Goal: Task Accomplishment & Management: Manage account settings

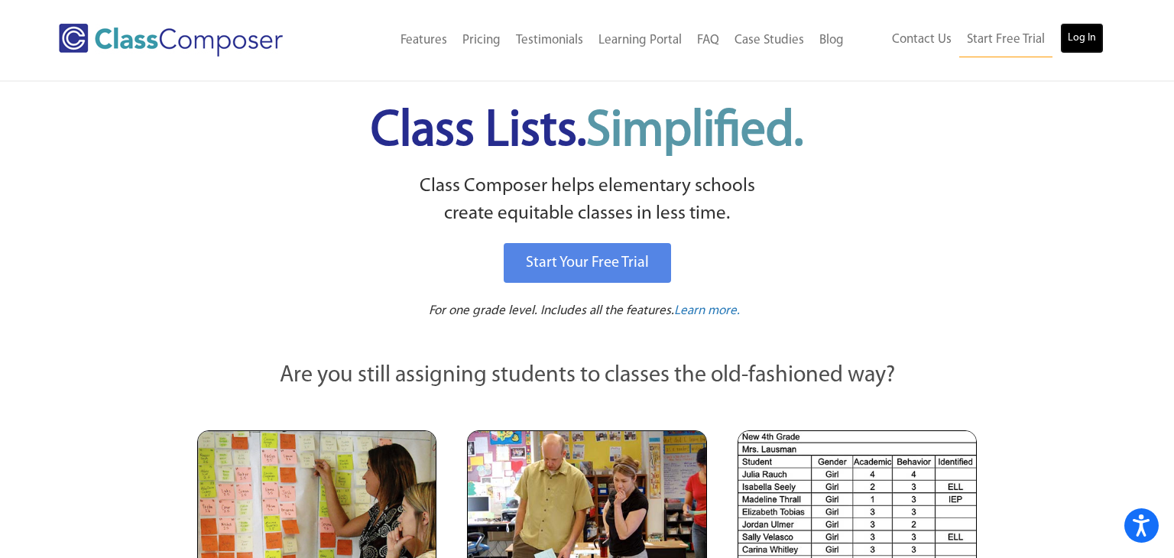
click at [1075, 34] on link "Log In" at bounding box center [1082, 38] width 44 height 31
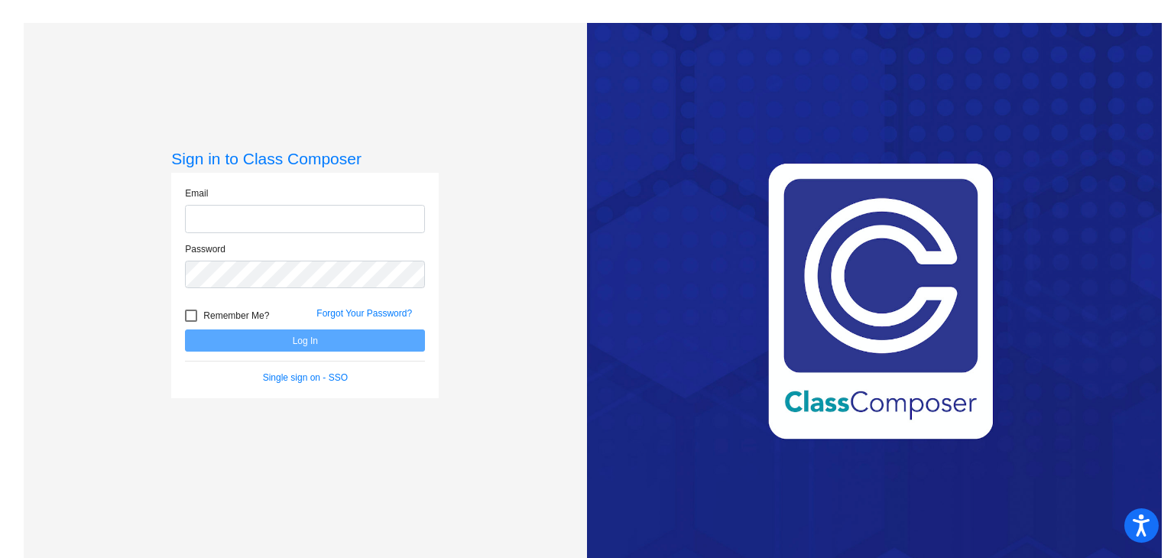
type input "mwise@aspenk12.net"
click at [381, 347] on button "Log In" at bounding box center [305, 340] width 240 height 22
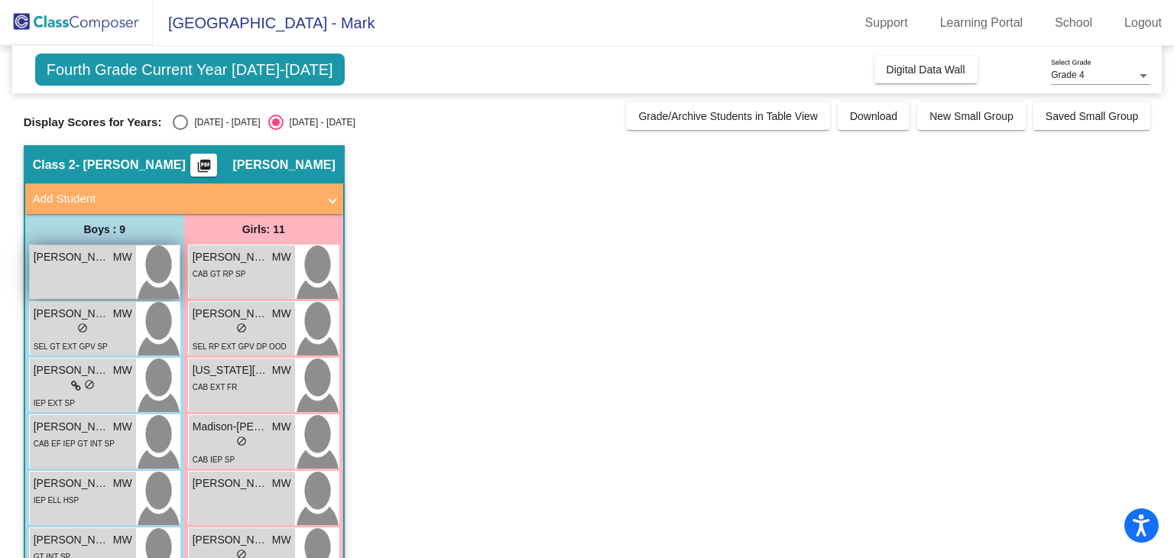
click at [108, 284] on div "Axel Wagner MW lock do_not_disturb_alt" at bounding box center [83, 272] width 106 height 54
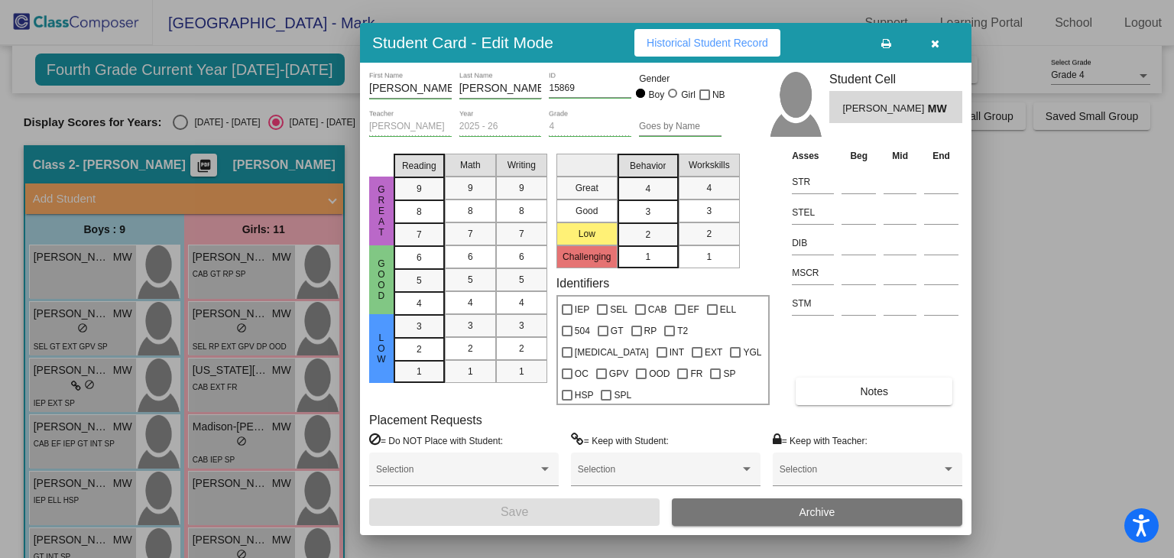
click at [935, 49] on icon "button" at bounding box center [935, 43] width 8 height 11
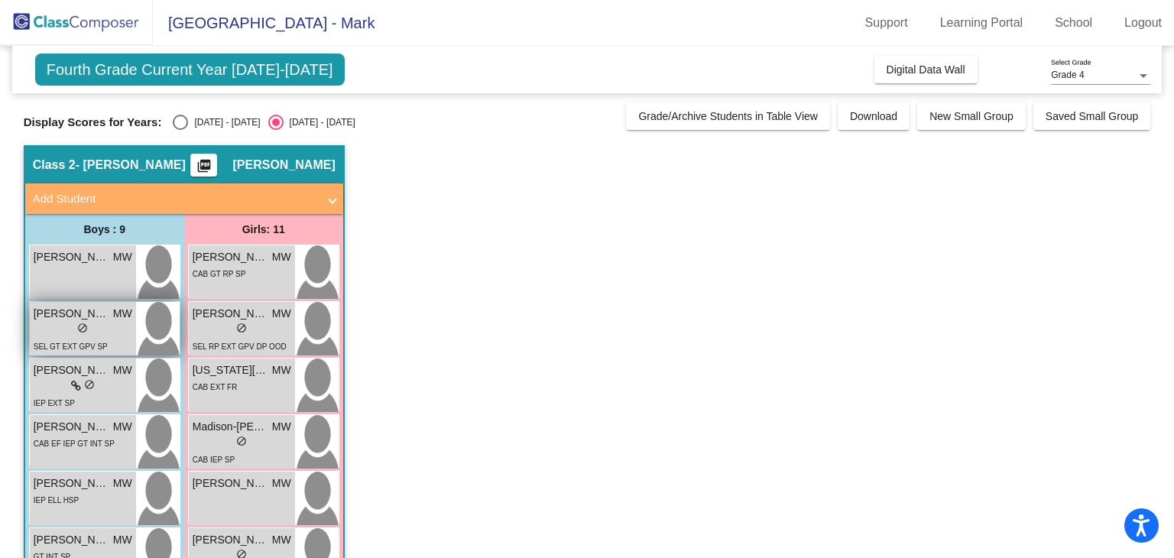
scroll to position [1, 0]
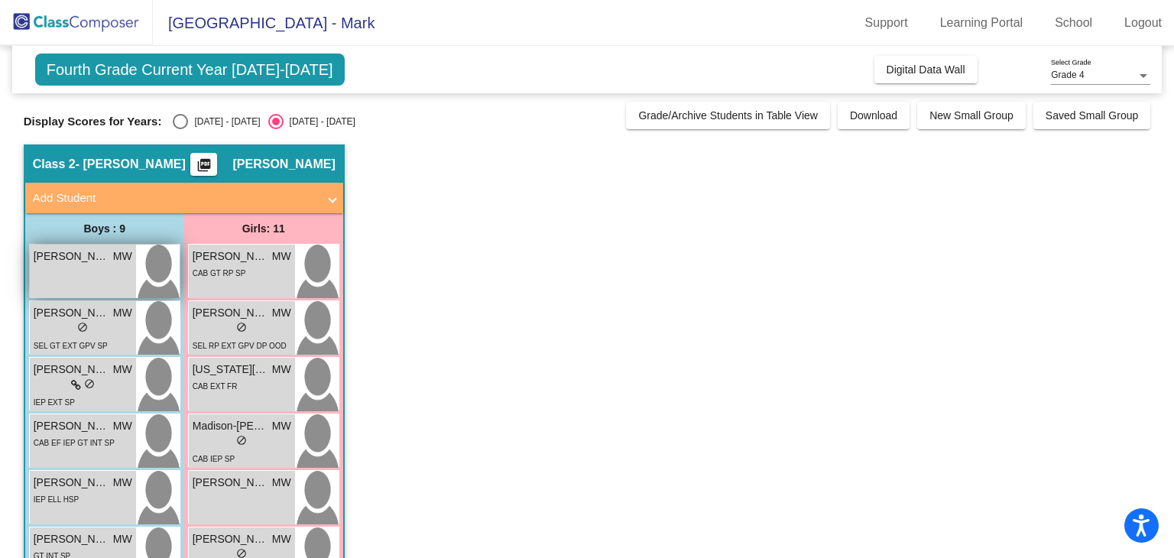
click at [83, 277] on div "Axel Wagner MW lock do_not_disturb_alt" at bounding box center [83, 272] width 106 height 54
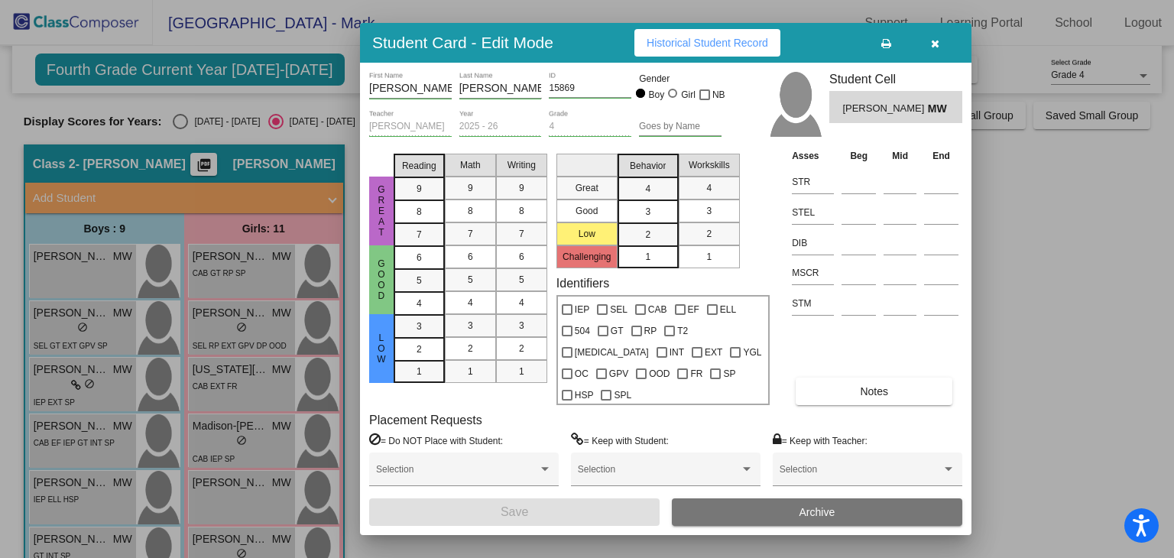
click at [939, 49] on icon "button" at bounding box center [935, 43] width 8 height 11
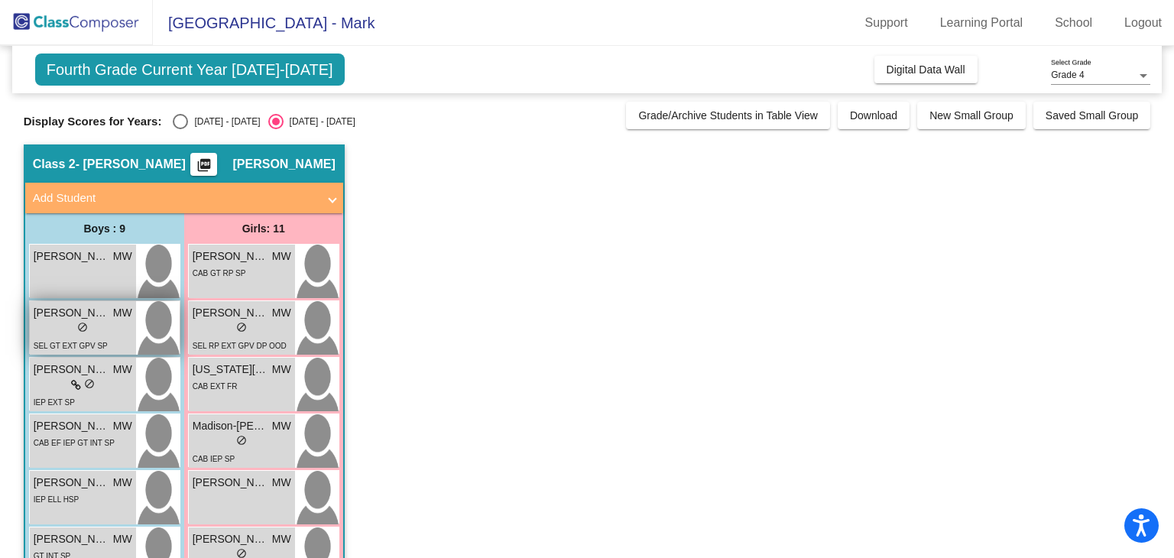
click at [118, 311] on span "MW" at bounding box center [122, 313] width 19 height 16
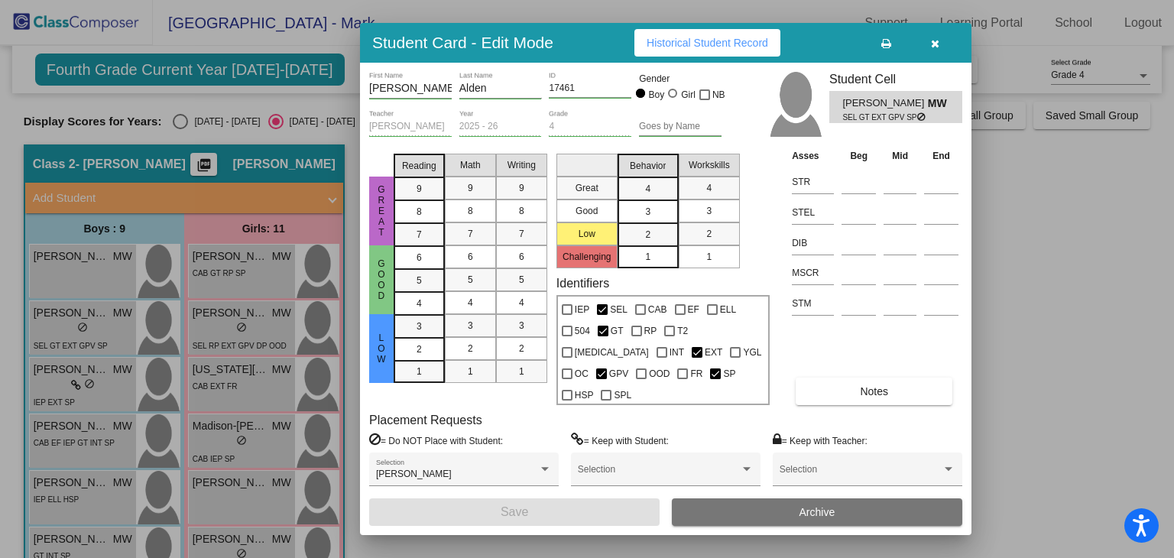
click at [931, 49] on icon "button" at bounding box center [935, 43] width 8 height 11
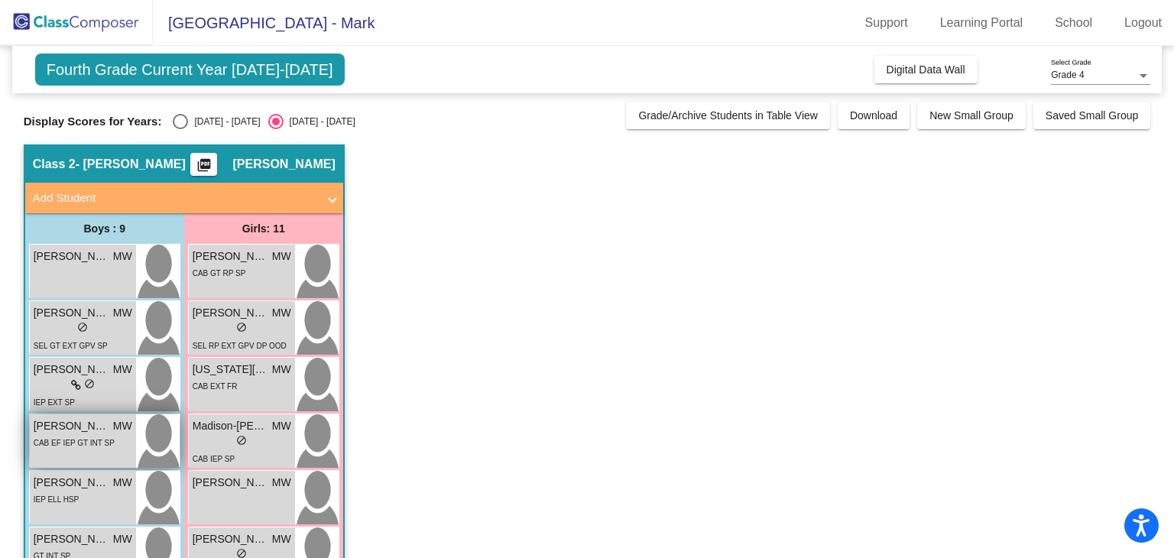
click at [103, 414] on div "Jackson Simpson MW lock do_not_disturb_alt CAB EF IEP GT INT SP" at bounding box center [83, 441] width 106 height 54
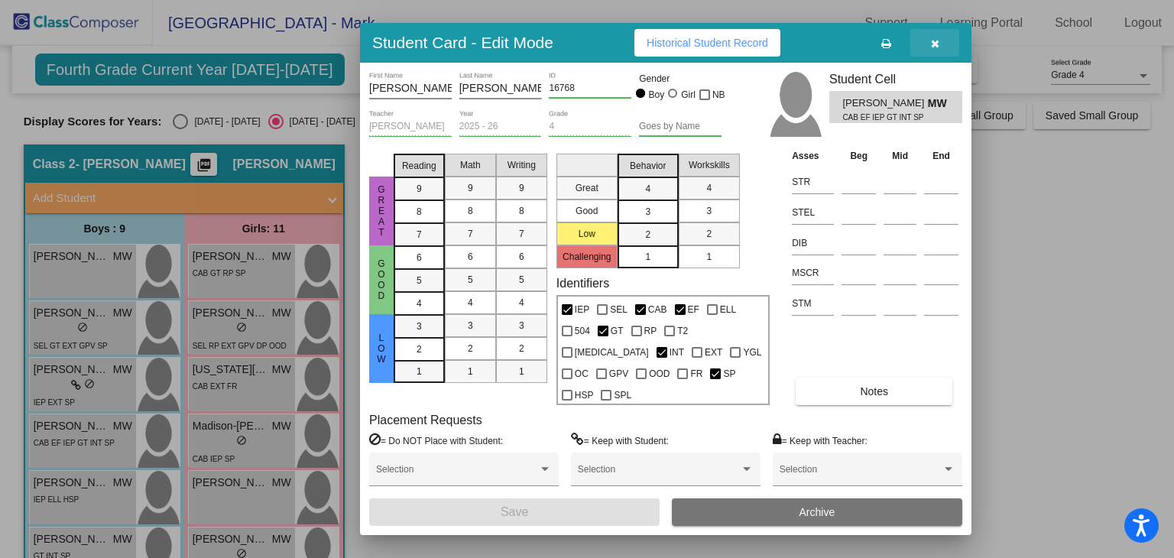
click at [936, 48] on icon "button" at bounding box center [935, 43] width 8 height 11
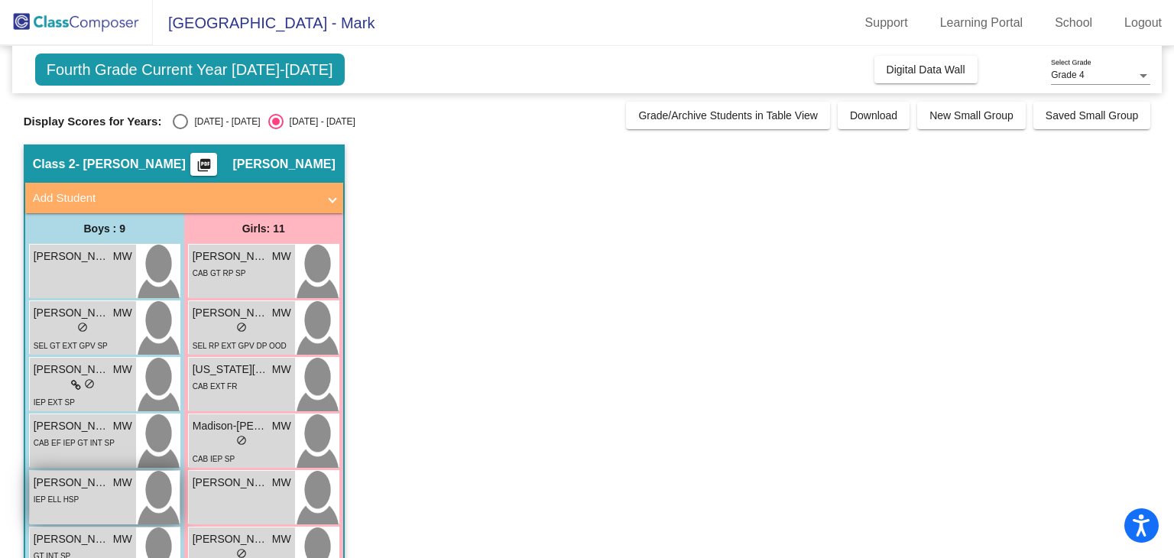
click at [113, 484] on span "MW" at bounding box center [122, 483] width 19 height 16
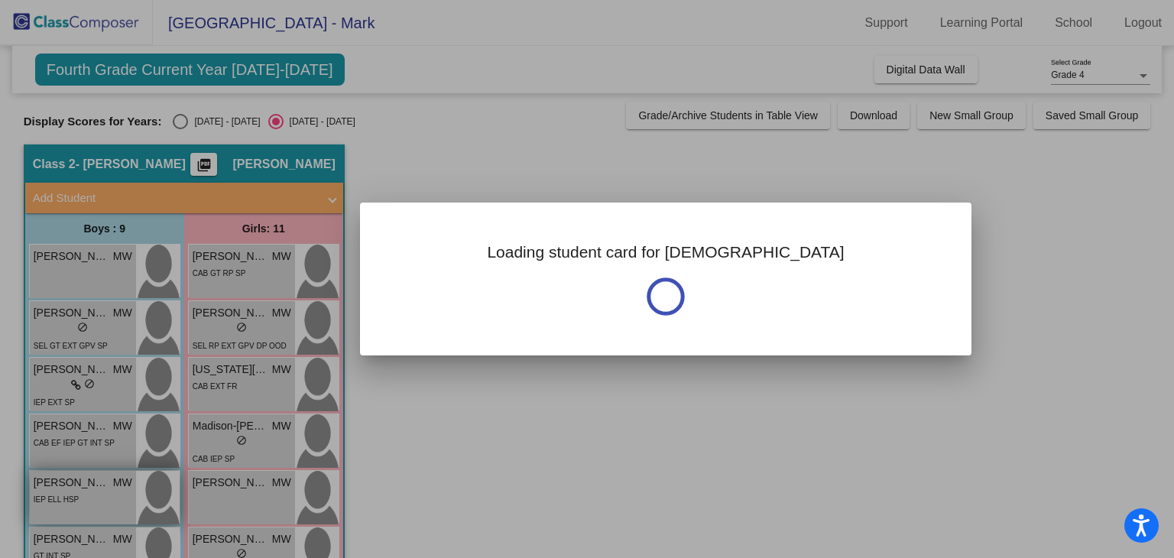
click at [112, 484] on div at bounding box center [587, 279] width 1174 height 558
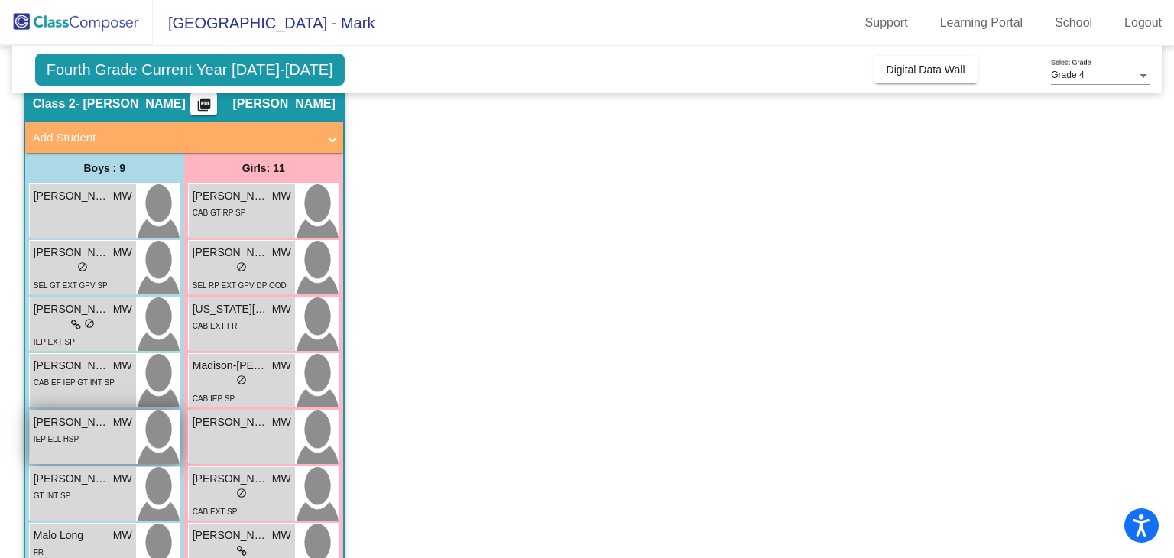
scroll to position [64, 0]
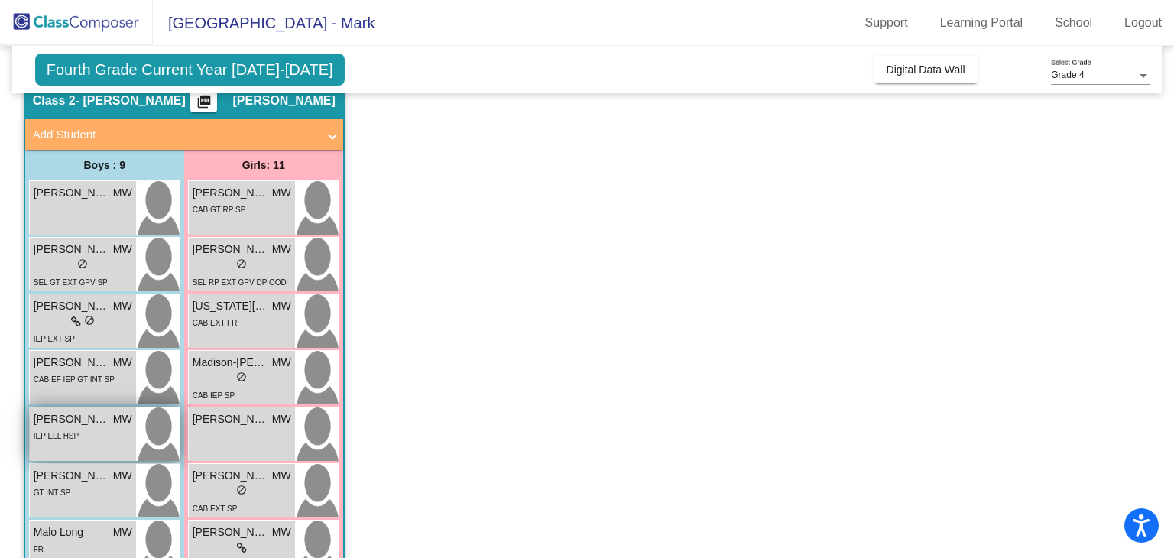
click at [112, 484] on div "GT INT SP" at bounding box center [83, 492] width 99 height 16
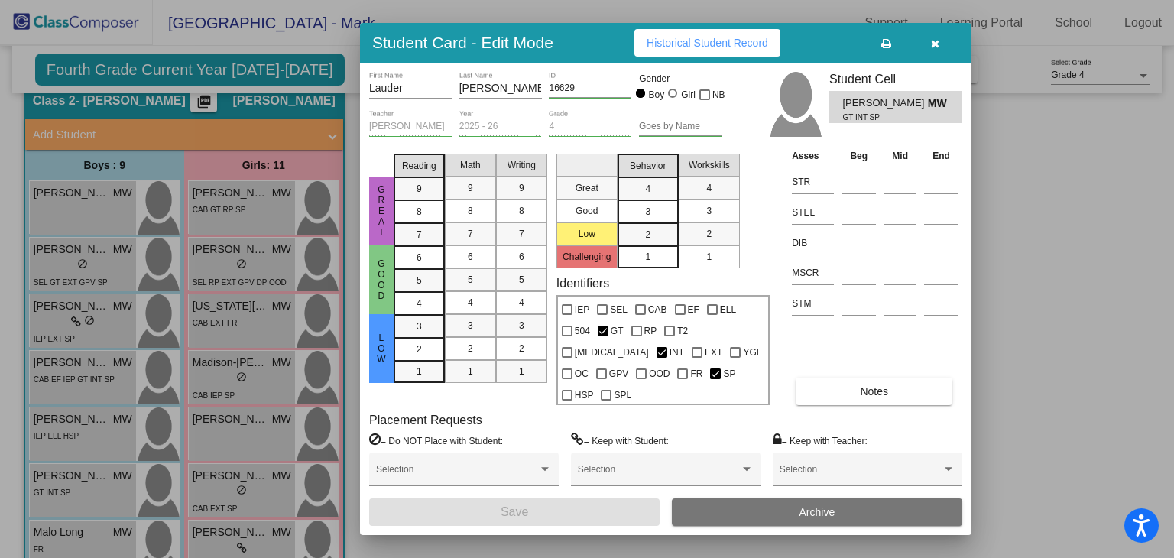
click at [720, 48] on span "Historical Student Record" at bounding box center [708, 43] width 122 height 12
click at [689, 49] on span "Historical Student Record" at bounding box center [708, 43] width 122 height 12
click at [934, 49] on icon "button" at bounding box center [935, 43] width 8 height 11
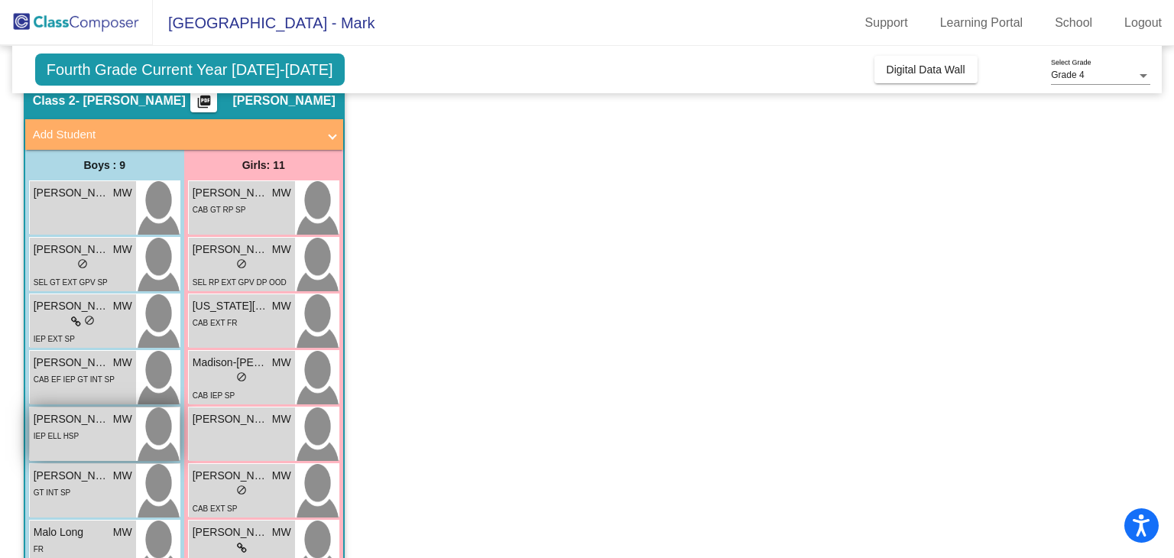
click at [86, 440] on div "IEP ELL HSP" at bounding box center [83, 435] width 99 height 16
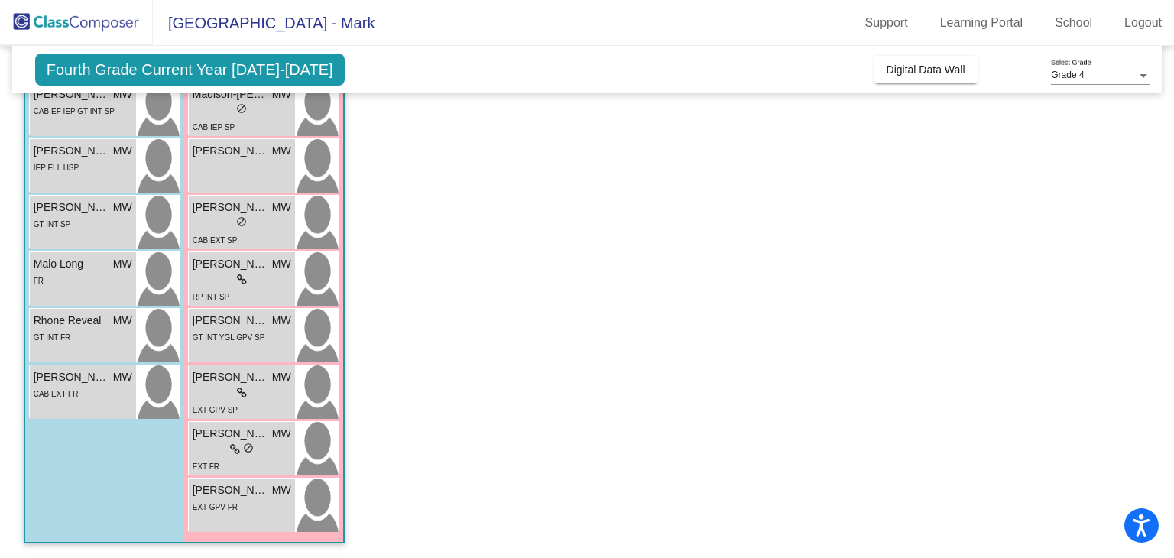
scroll to position [0, 0]
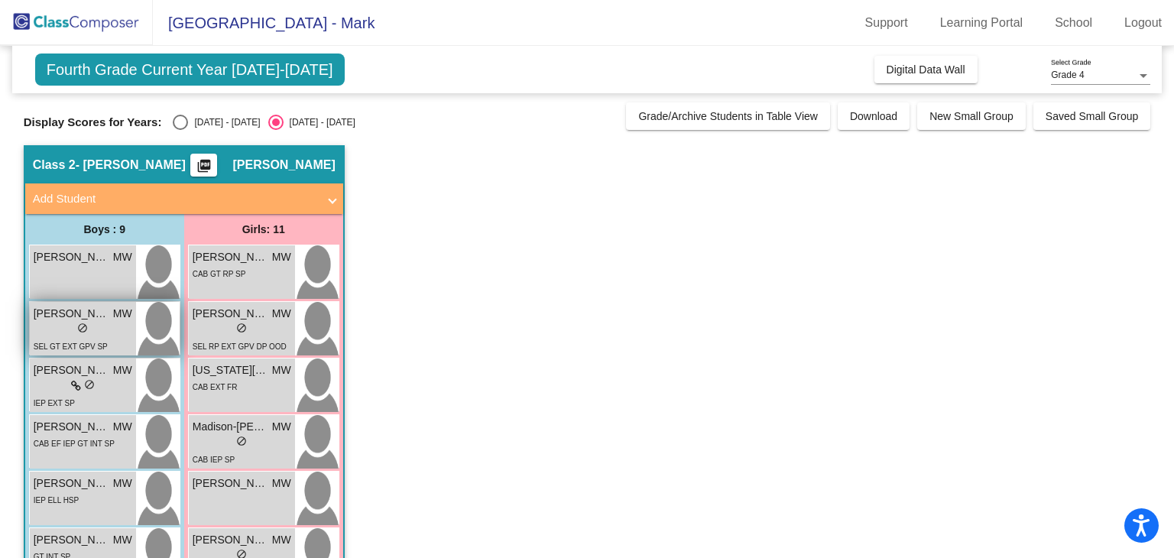
click at [99, 335] on div "lock do_not_disturb_alt" at bounding box center [83, 330] width 99 height 16
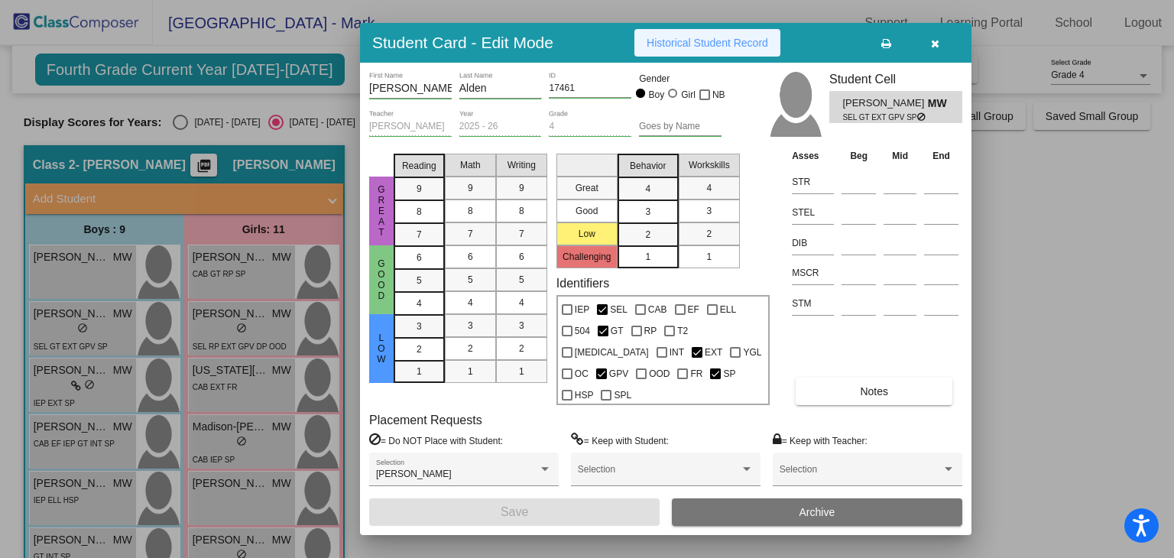
click at [728, 46] on button "Historical Student Record" at bounding box center [707, 43] width 146 height 28
click at [935, 49] on icon "button" at bounding box center [935, 43] width 8 height 11
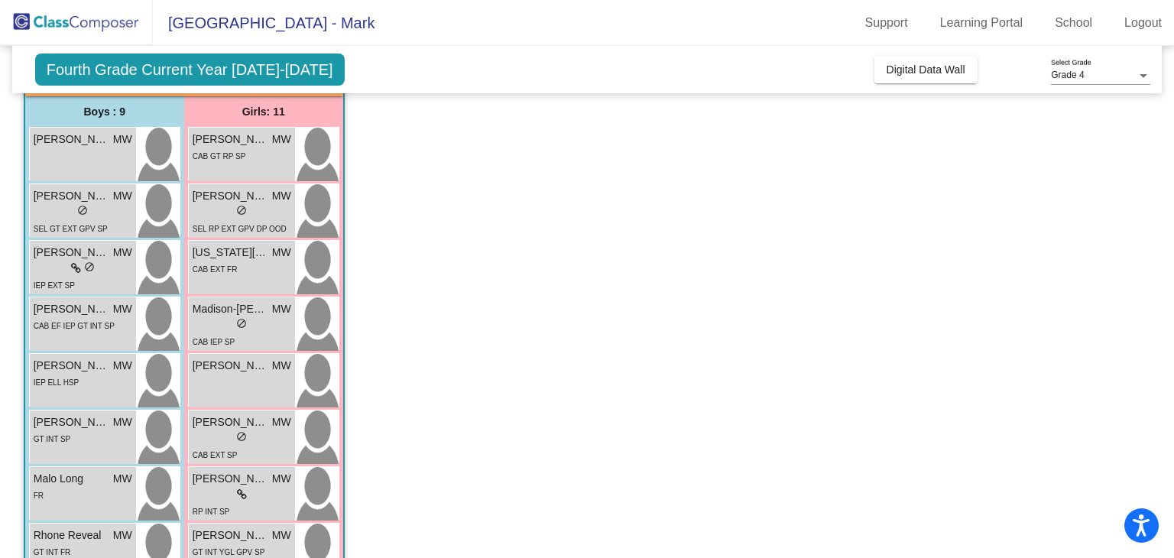
scroll to position [126, 0]
